Goal: Transaction & Acquisition: Download file/media

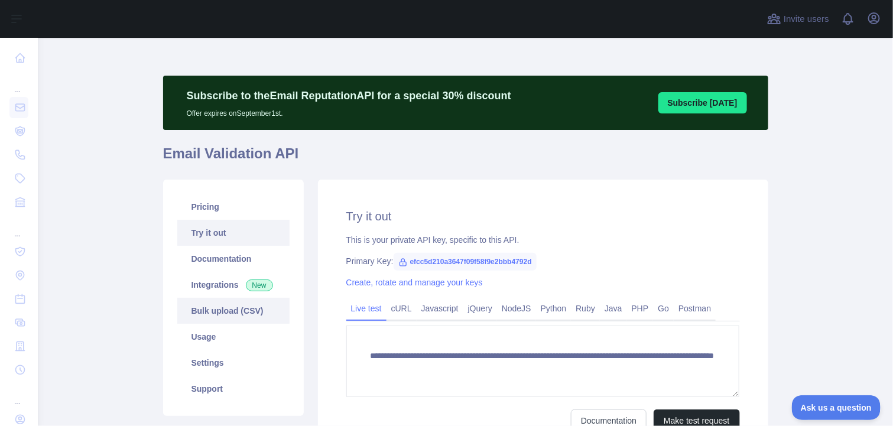
click at [207, 309] on link "Bulk upload (CSV)" at bounding box center [233, 311] width 112 height 26
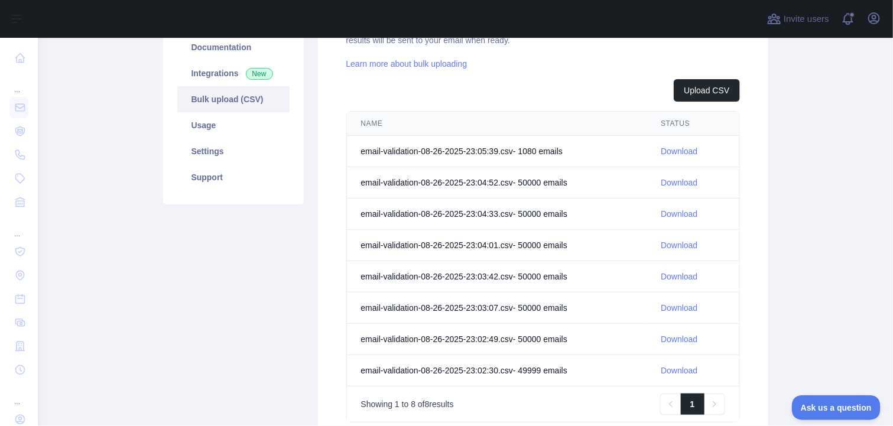
scroll to position [235, 0]
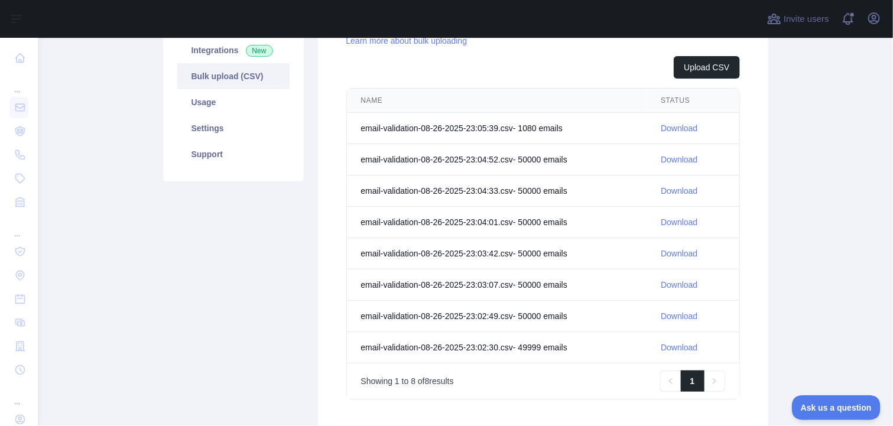
click at [673, 345] on link "Download" at bounding box center [679, 347] width 37 height 9
click at [676, 313] on link "Download" at bounding box center [679, 315] width 37 height 9
click at [679, 284] on link "Download" at bounding box center [679, 284] width 37 height 9
click at [674, 249] on link "Download" at bounding box center [679, 253] width 37 height 9
click at [684, 220] on link "Download" at bounding box center [679, 222] width 37 height 9
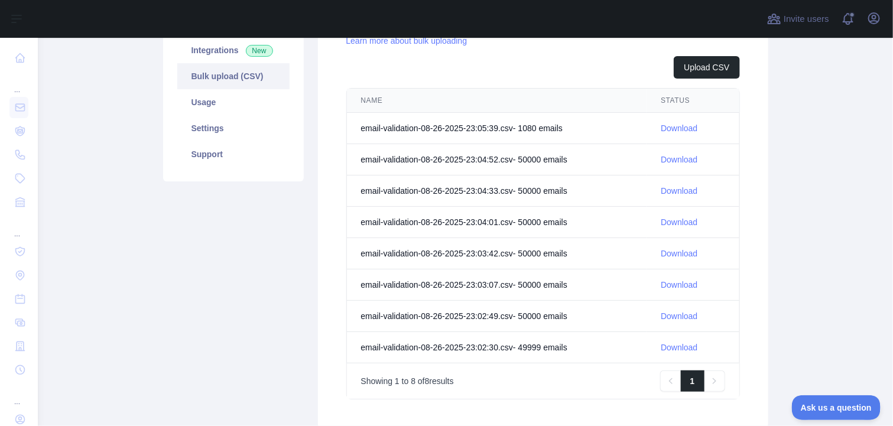
click at [670, 189] on link "Download" at bounding box center [679, 190] width 37 height 9
click at [676, 157] on link "Download" at bounding box center [679, 159] width 37 height 9
click at [674, 126] on link "Download" at bounding box center [679, 128] width 37 height 9
click at [540, 83] on div "Upload CSV NAME STATUS email-validation-08-26-2025-23:05:39.csv - 1080 email s …" at bounding box center [543, 227] width 394 height 343
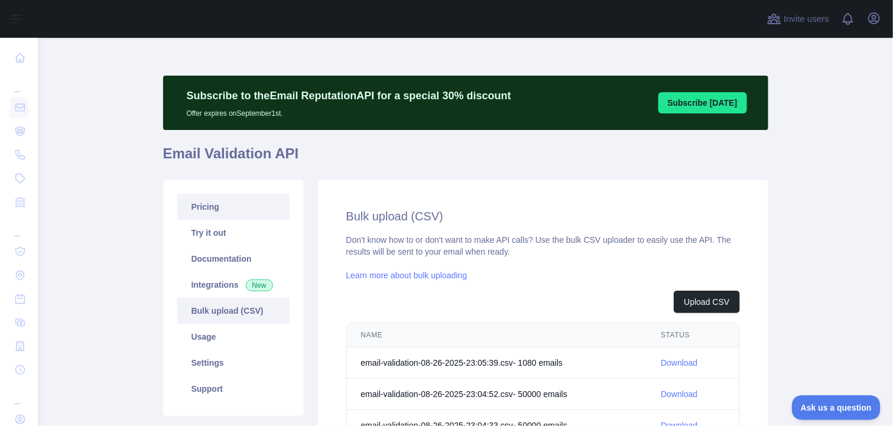
click at [213, 207] on link "Pricing" at bounding box center [233, 207] width 112 height 26
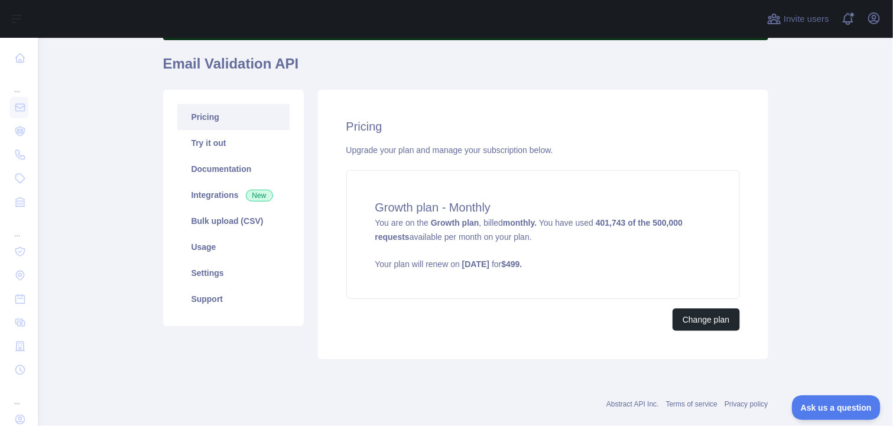
scroll to position [96, 0]
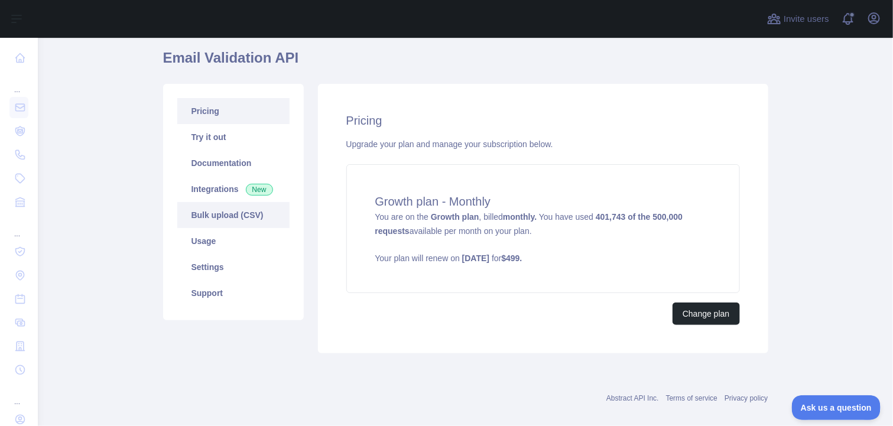
click at [192, 211] on link "Bulk upload (CSV)" at bounding box center [233, 215] width 112 height 26
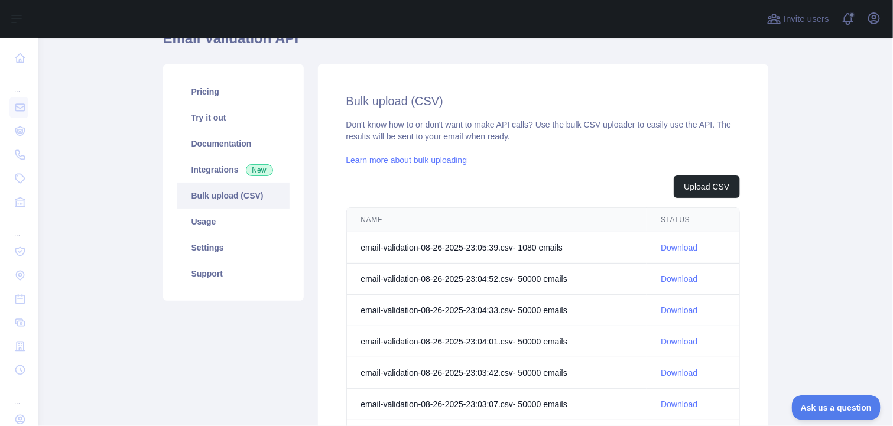
scroll to position [121, 0]
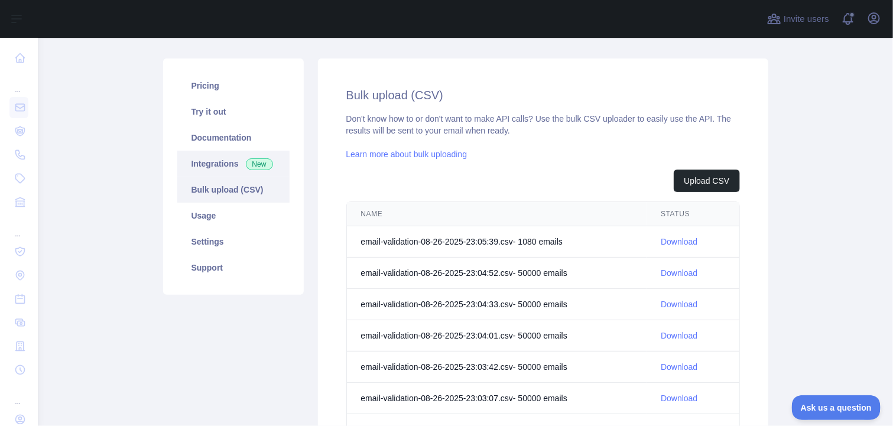
click at [208, 158] on link "Integrations New" at bounding box center [233, 164] width 112 height 26
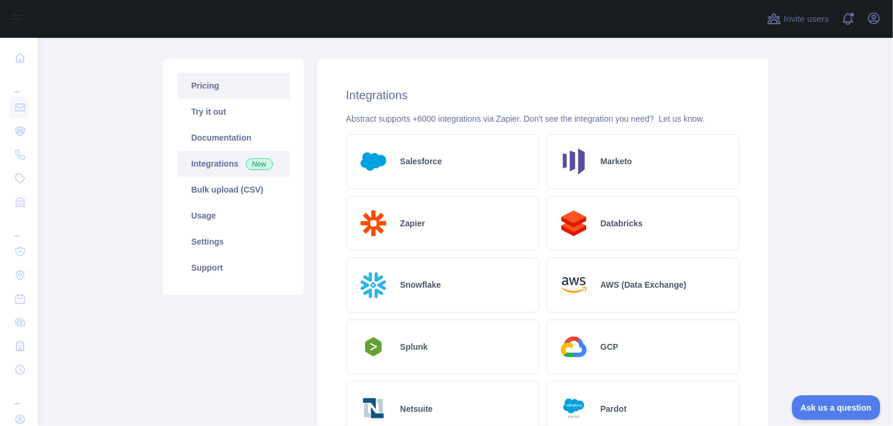
click at [209, 91] on link "Pricing" at bounding box center [233, 86] width 112 height 26
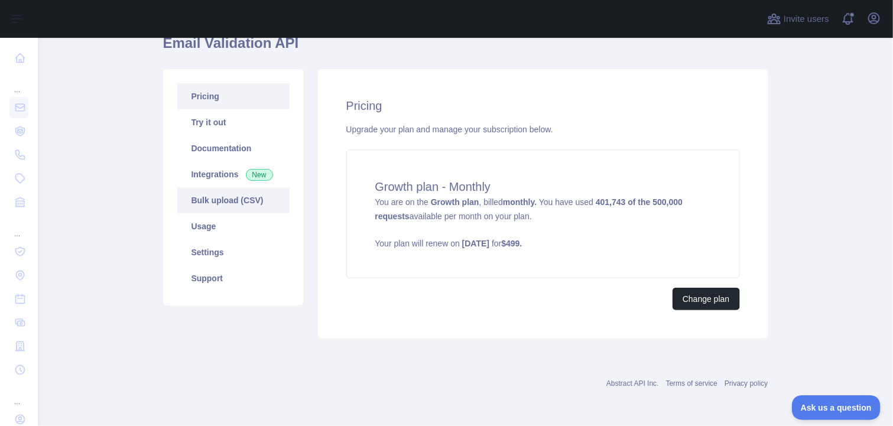
scroll to position [109, 0]
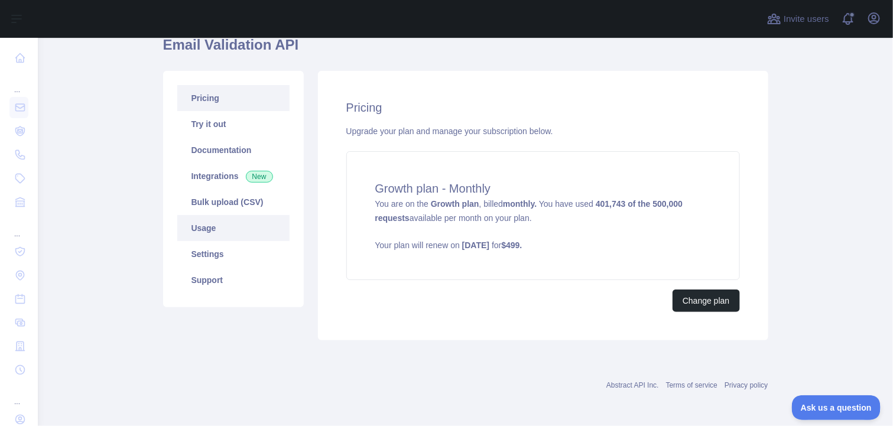
click at [202, 224] on link "Usage" at bounding box center [233, 228] width 112 height 26
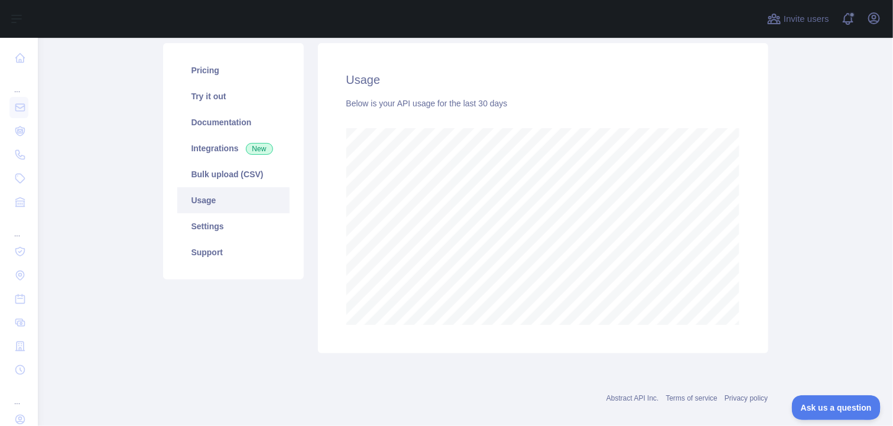
scroll to position [150, 0]
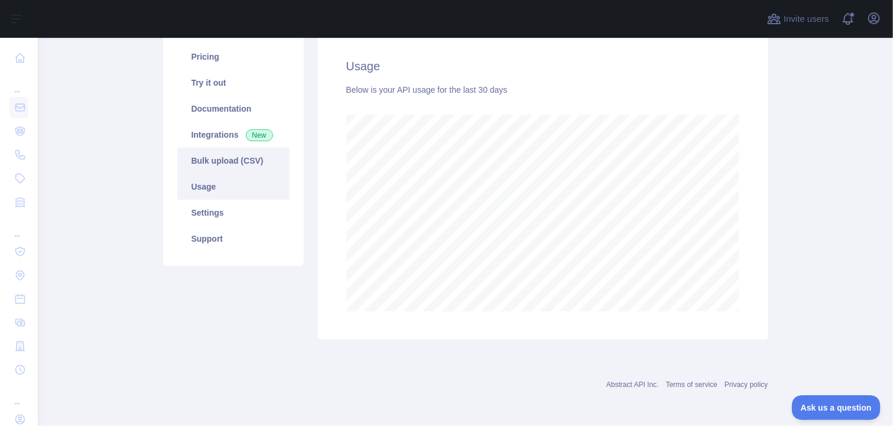
click at [212, 155] on link "Bulk upload (CSV)" at bounding box center [233, 161] width 112 height 26
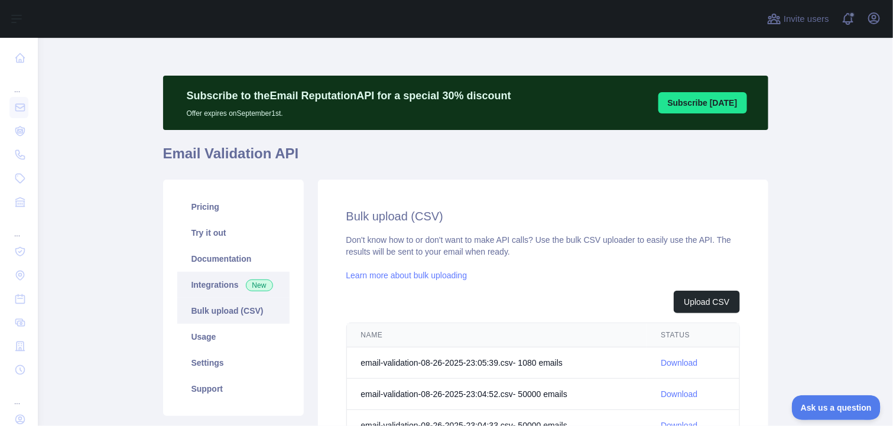
click at [189, 281] on link "Integrations New" at bounding box center [233, 285] width 112 height 26
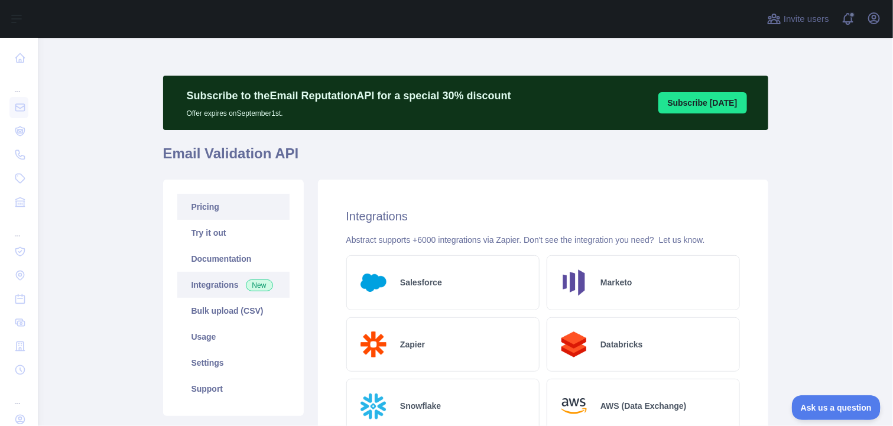
click at [196, 202] on link "Pricing" at bounding box center [233, 207] width 112 height 26
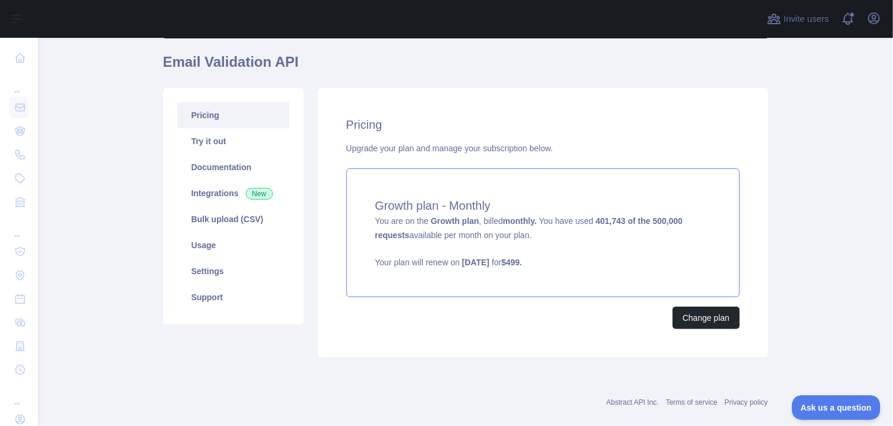
scroll to position [109, 0]
